Goal: Find specific page/section

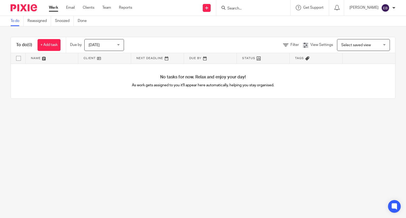
click at [246, 7] on input "Search" at bounding box center [251, 8] width 48 height 5
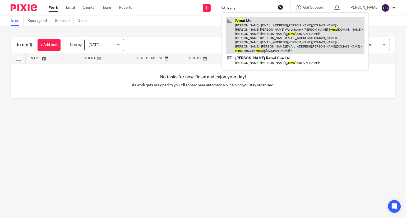
type input "kima"
click at [262, 30] on link at bounding box center [295, 36] width 139 height 38
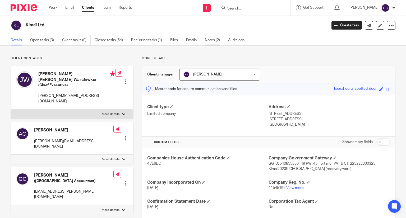
click at [215, 43] on link "Notes (2)" at bounding box center [214, 40] width 19 height 10
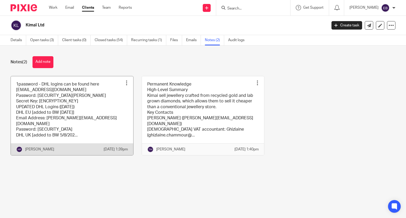
click at [106, 108] on link at bounding box center [72, 115] width 122 height 79
